Goal: Navigation & Orientation: Go to known website

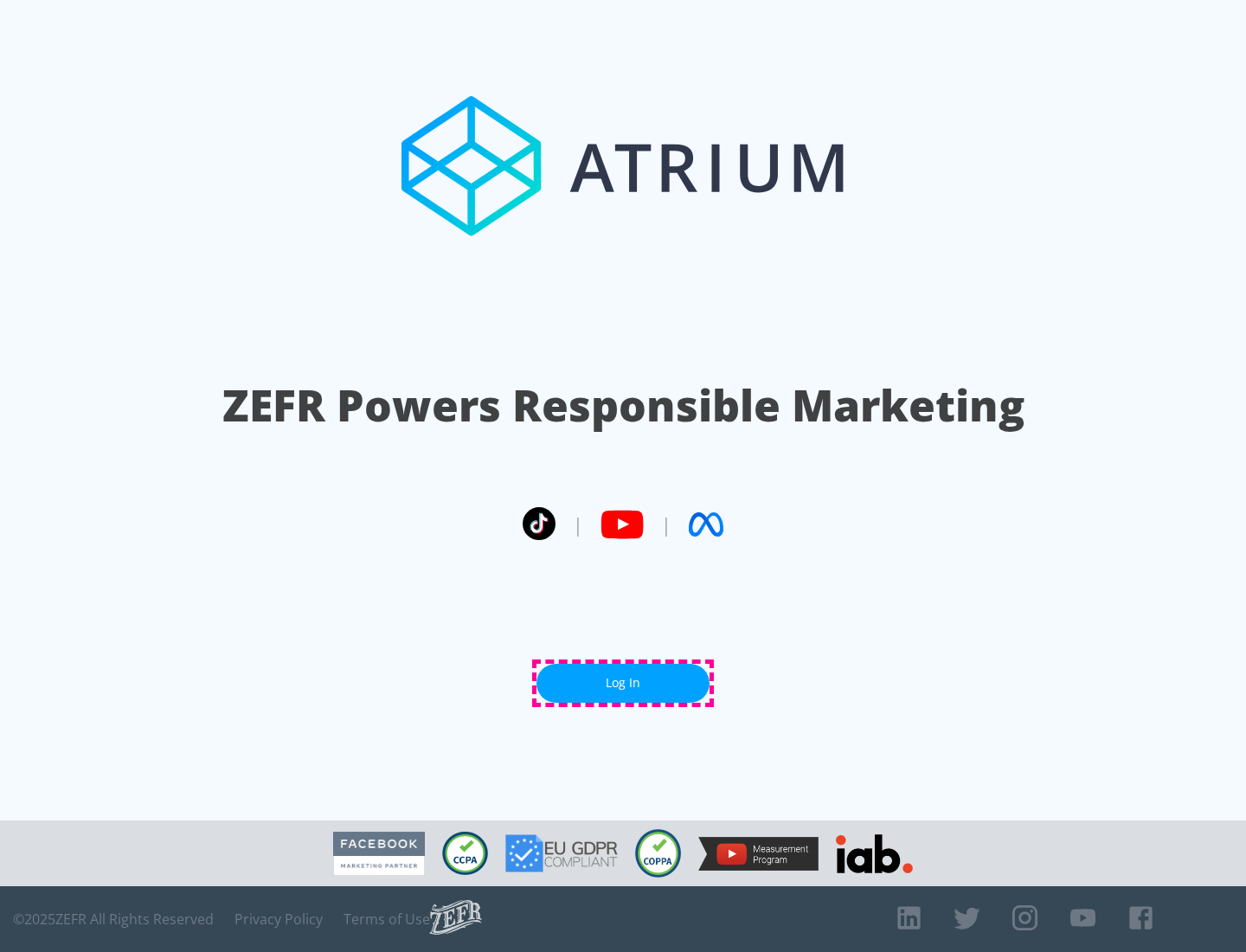
click at [623, 683] on link "Log In" at bounding box center [623, 683] width 173 height 39
